Goal: Find specific page/section: Find specific page/section

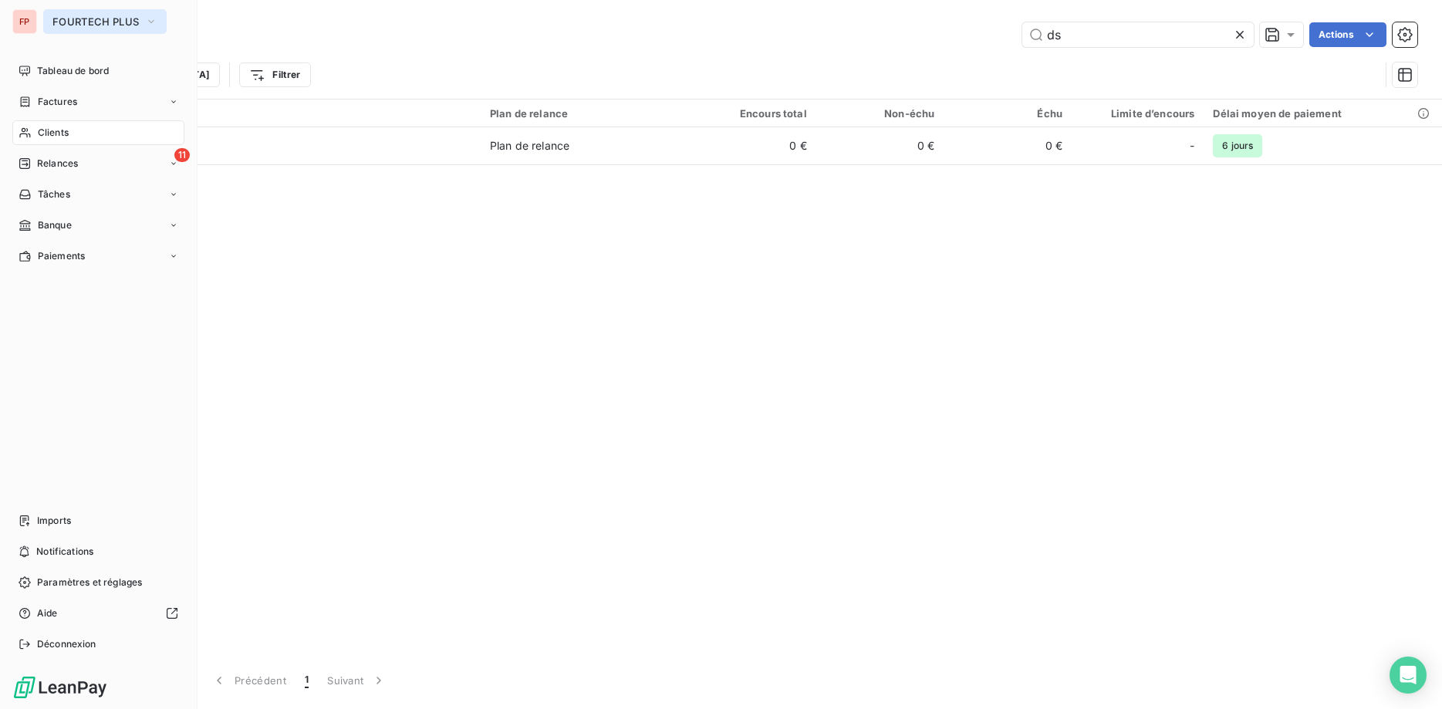
click at [50, 19] on button "FOURTECH PLUS" at bounding box center [104, 21] width 123 height 25
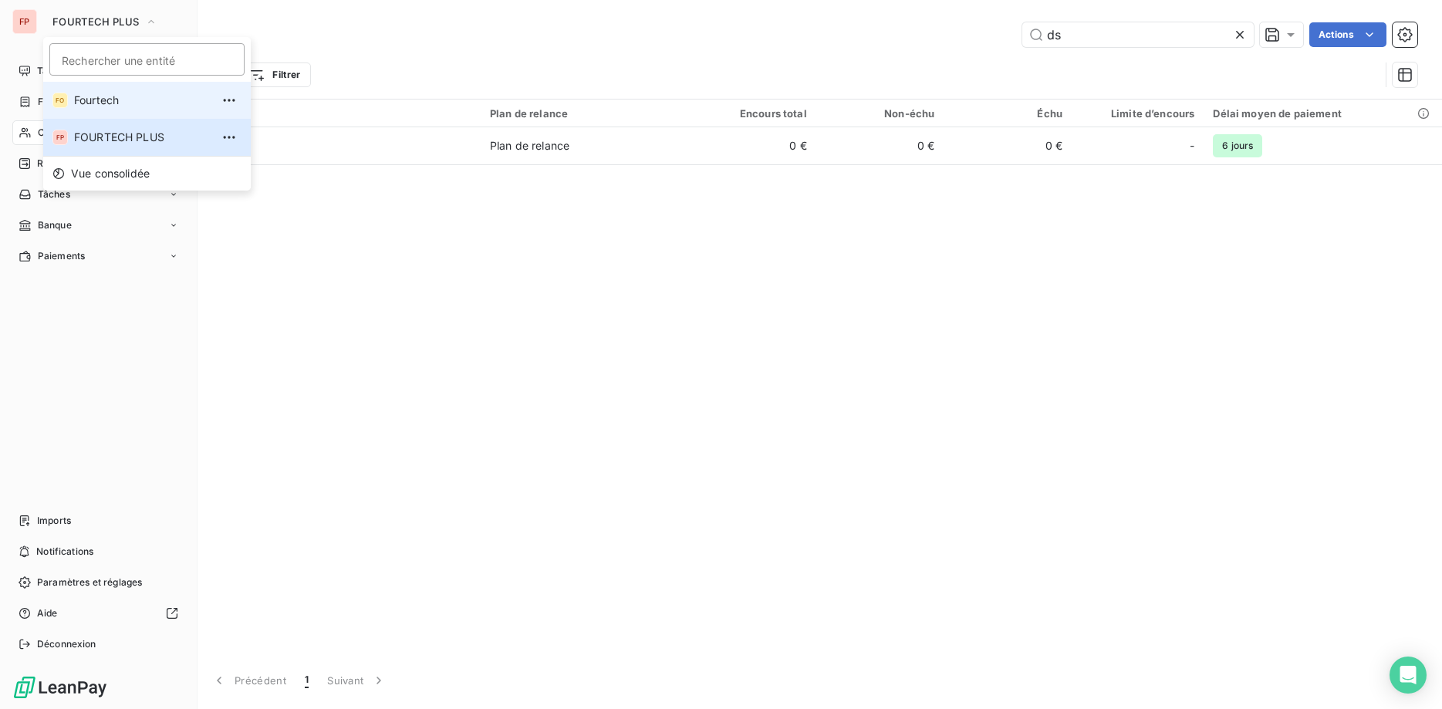
click at [79, 99] on span "Fourtech" at bounding box center [142, 100] width 137 height 15
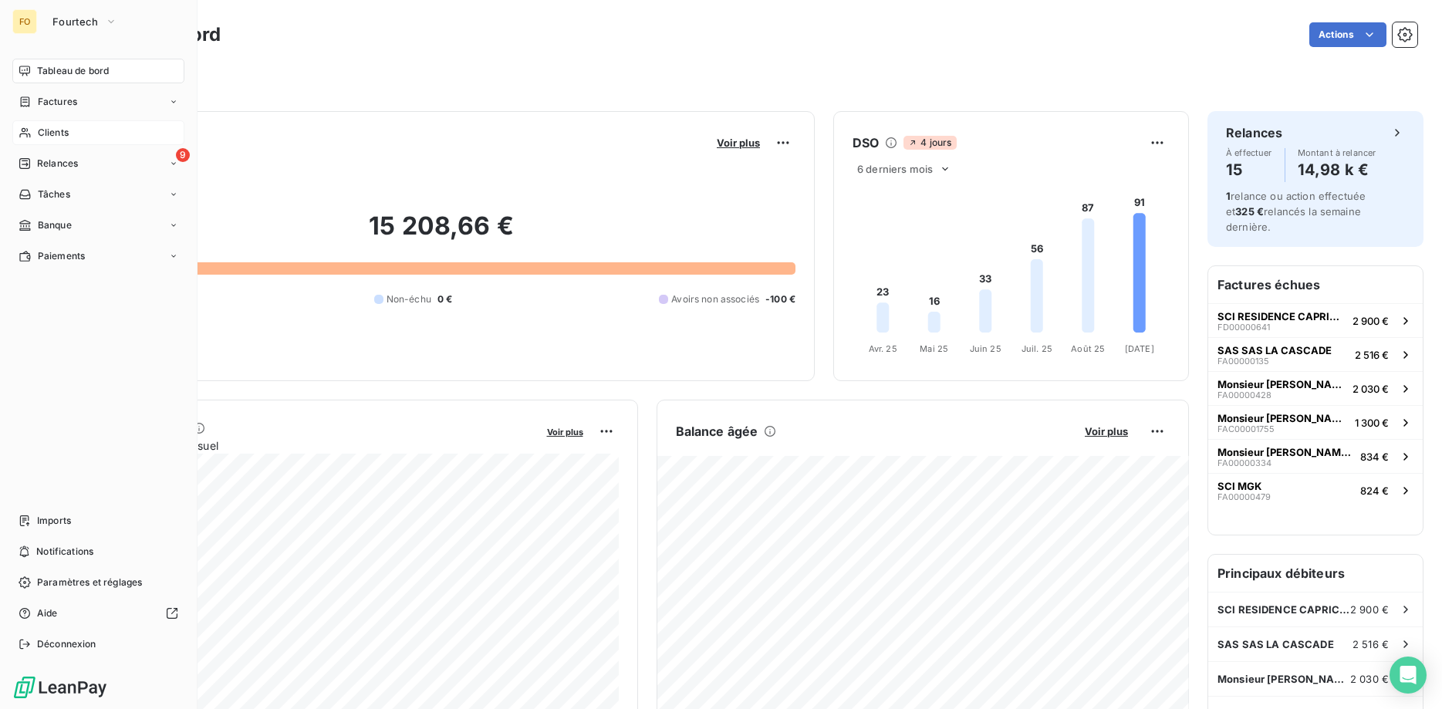
click at [40, 128] on span "Clients" at bounding box center [53, 133] width 31 height 14
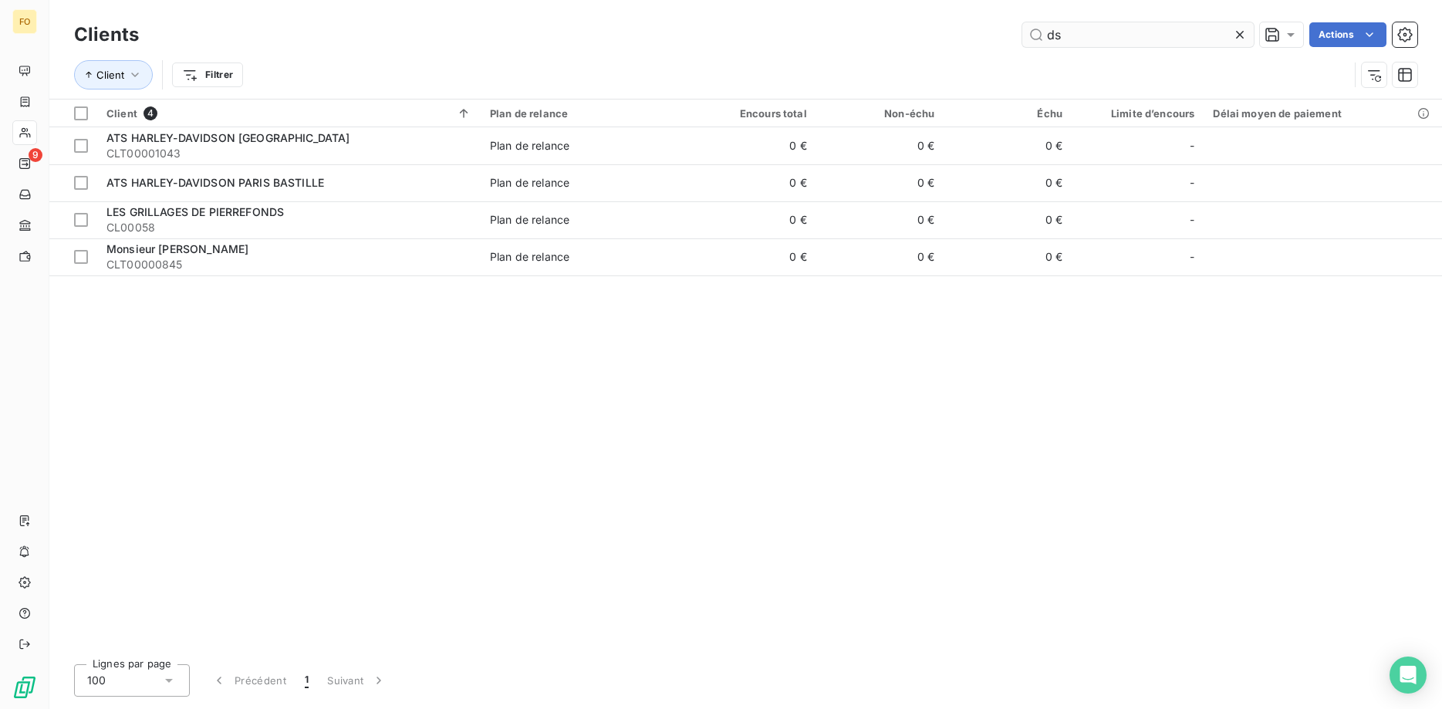
drag, startPoint x: 1093, startPoint y: 35, endPoint x: 959, endPoint y: 25, distance: 133.8
click at [1022, 25] on input "ds" at bounding box center [1137, 34] width 231 height 25
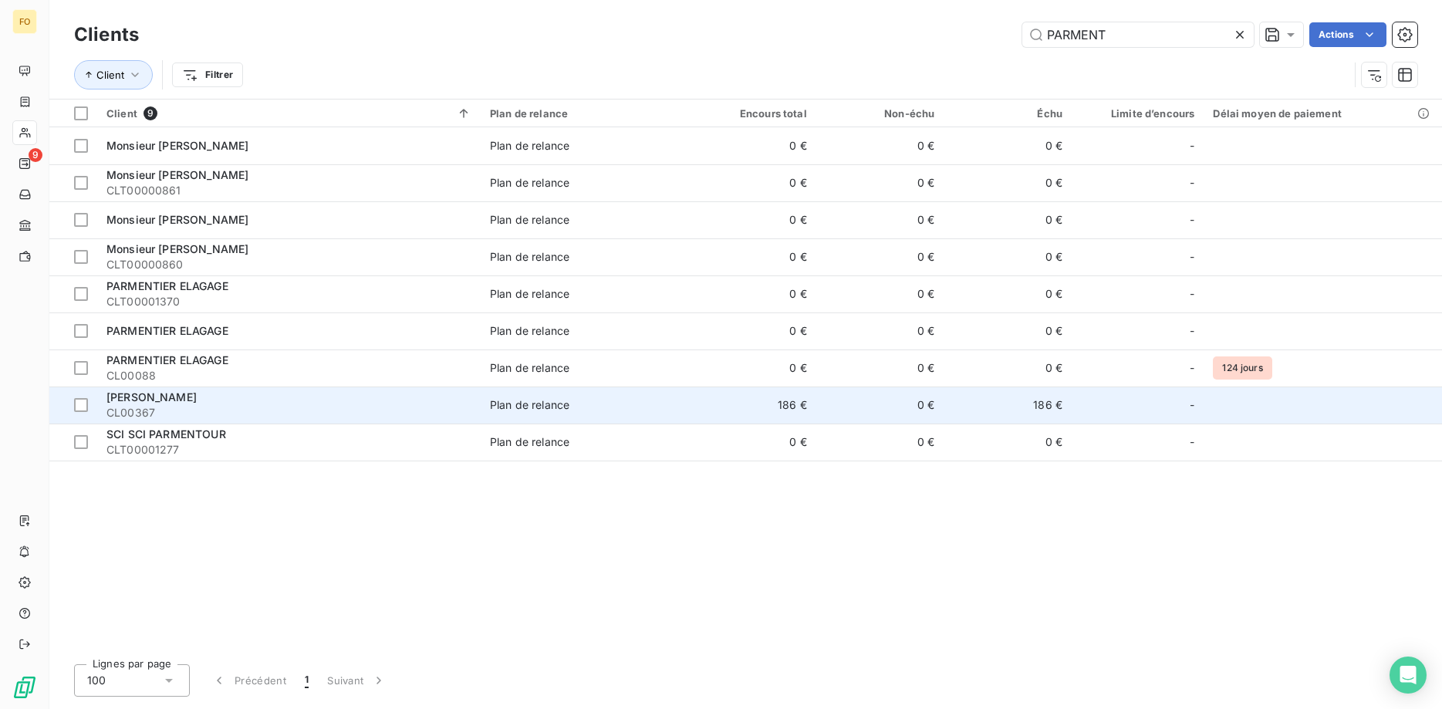
type input "PARMENT"
click at [436, 389] on td "[PERSON_NAME] CL00367" at bounding box center [288, 405] width 383 height 37
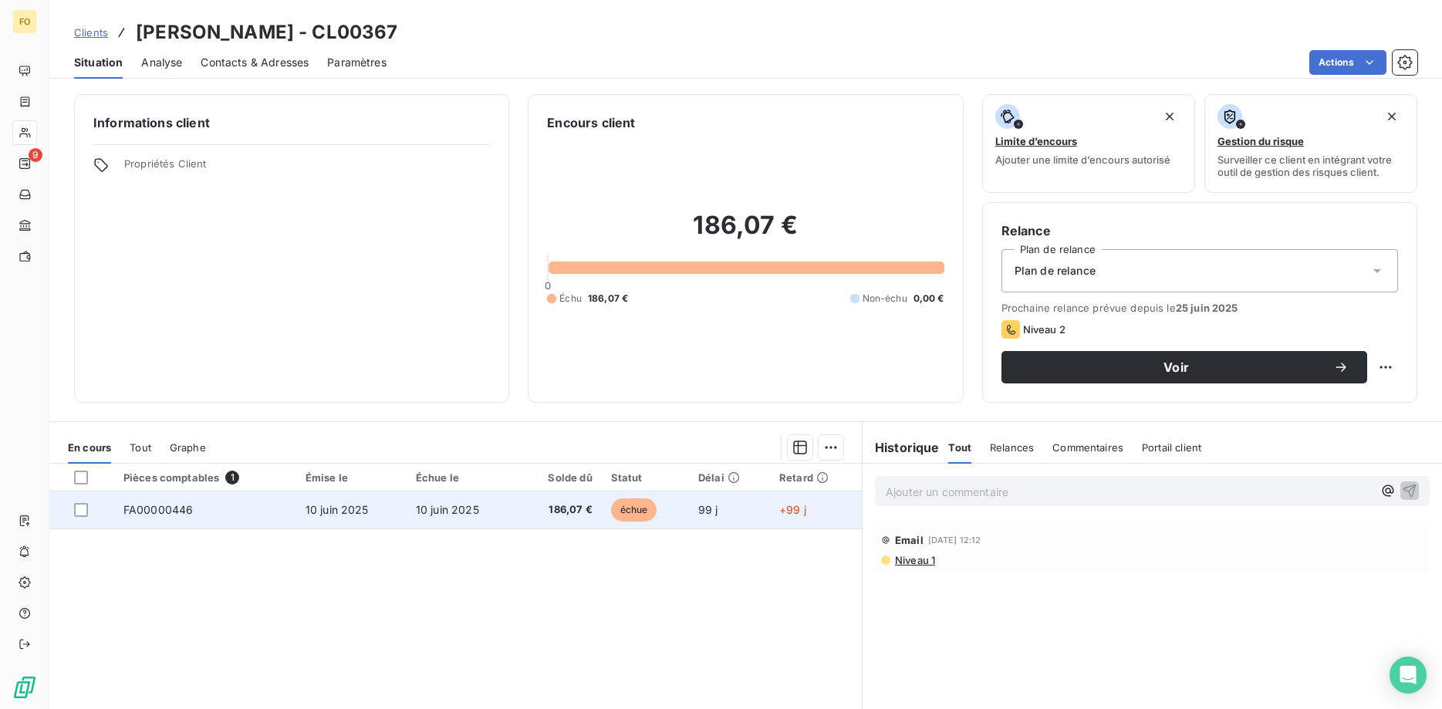
click at [452, 506] on span "10 juin 2025" at bounding box center [447, 509] width 63 height 13
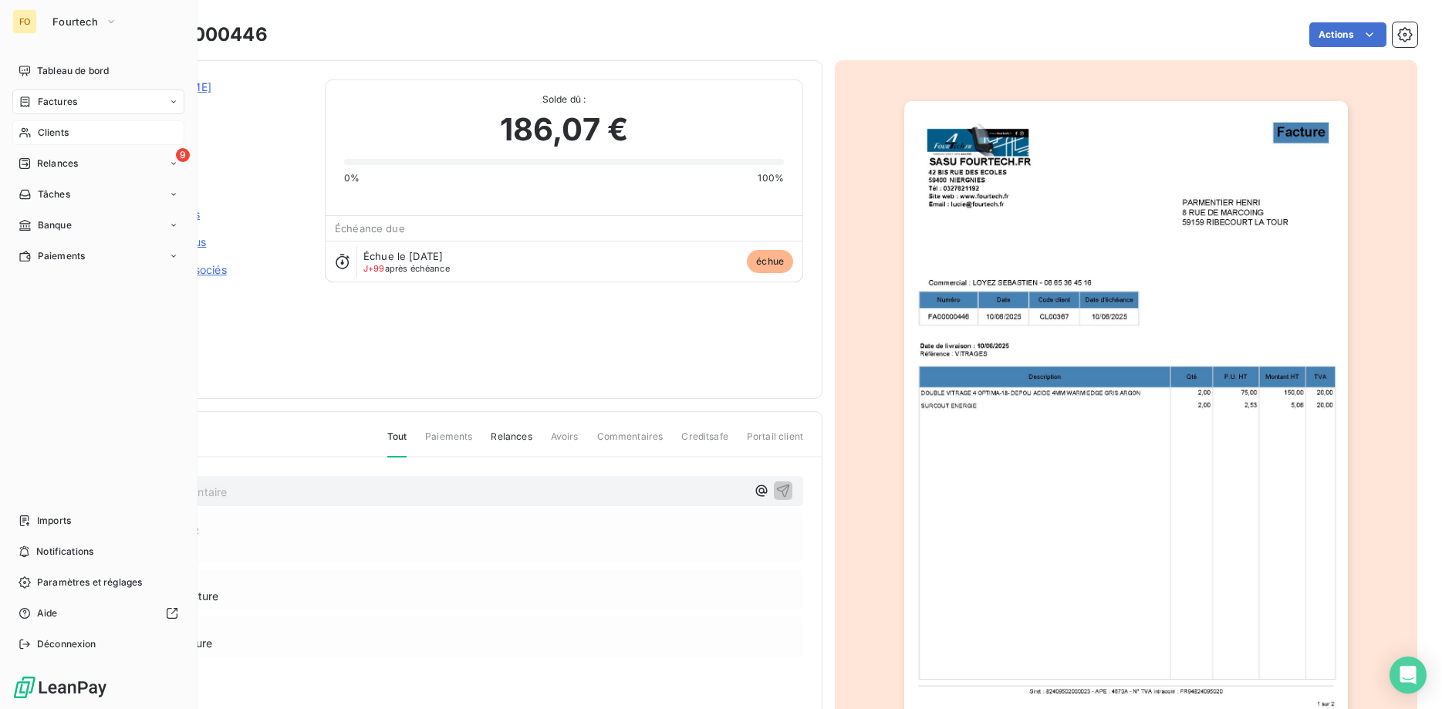
click at [60, 130] on span "Clients" at bounding box center [53, 133] width 31 height 14
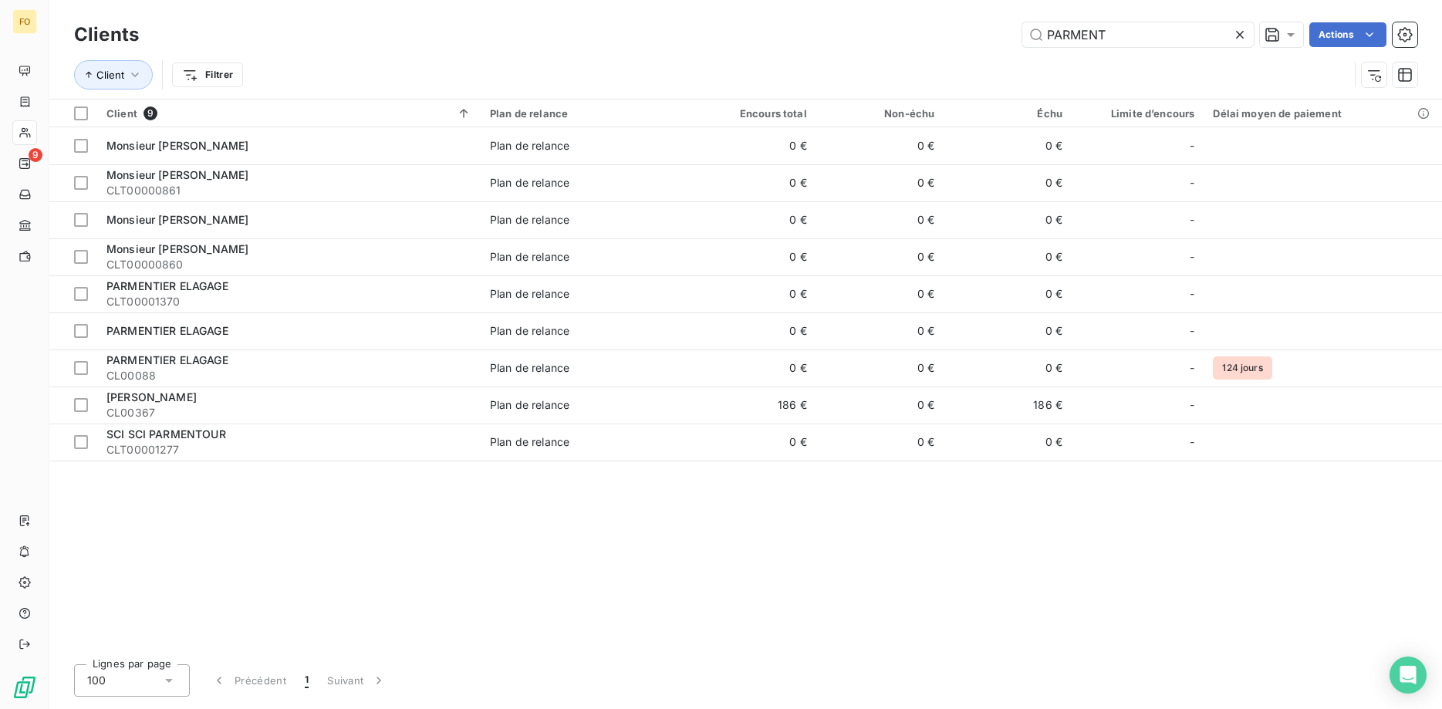
drag, startPoint x: 1150, startPoint y: 43, endPoint x: 778, endPoint y: 42, distance: 371.9
click at [1022, 35] on input "PARMENT" at bounding box center [1137, 34] width 231 height 25
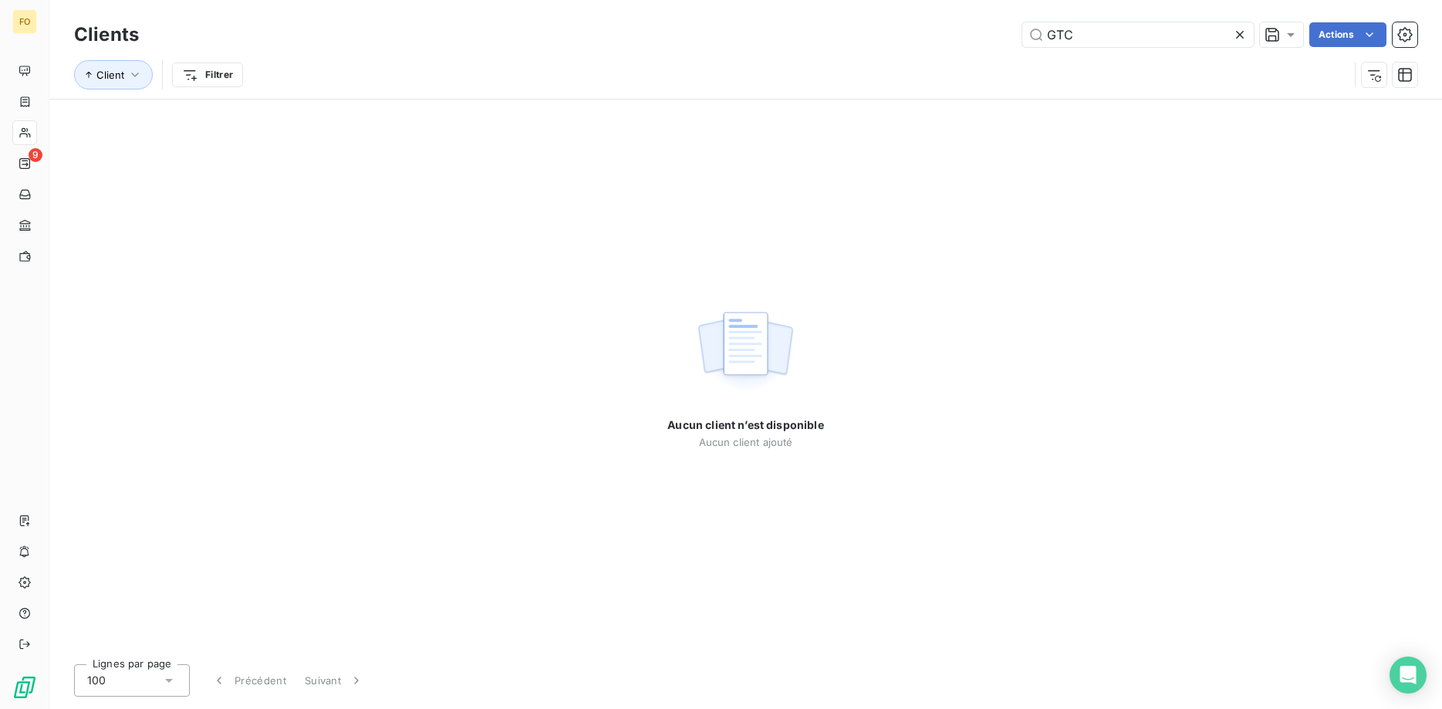
type input "GTC"
